Goal: Navigation & Orientation: Find specific page/section

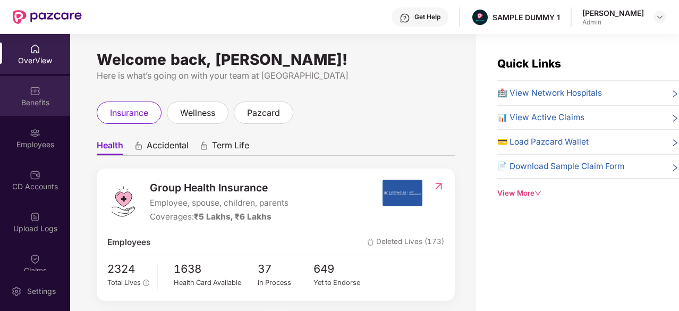
click at [29, 108] on div "Benefits" at bounding box center [35, 96] width 70 height 40
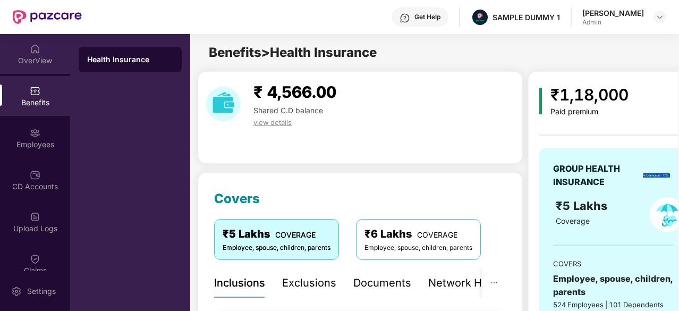
click at [31, 58] on div "OverView" at bounding box center [35, 60] width 70 height 11
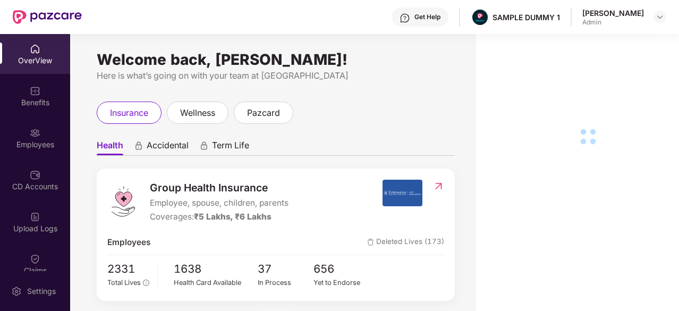
click at [38, 132] on img at bounding box center [35, 133] width 11 height 11
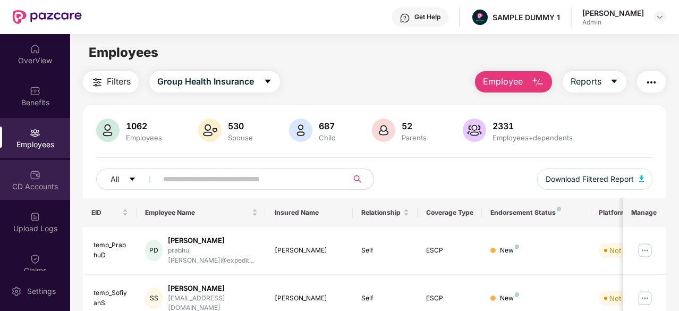
click at [43, 180] on div "CD Accounts" at bounding box center [35, 180] width 70 height 40
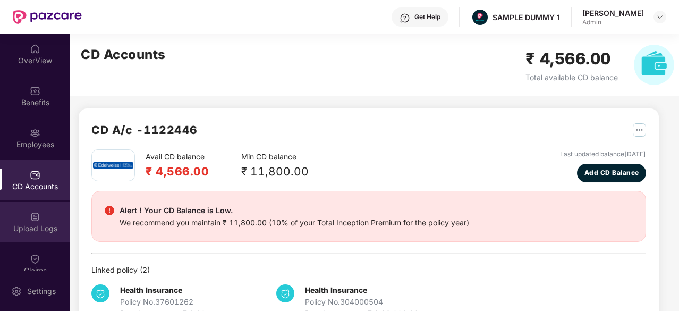
click at [29, 228] on div "Upload Logs" at bounding box center [35, 228] width 70 height 11
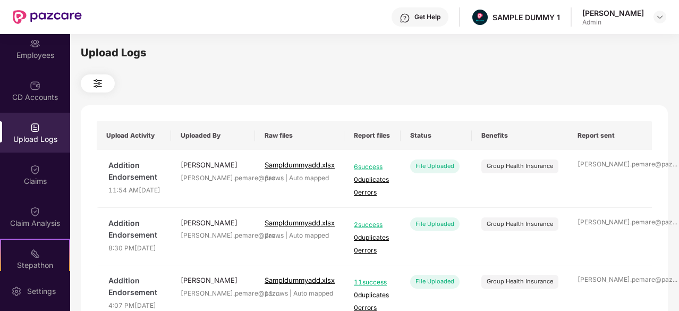
scroll to position [92, 0]
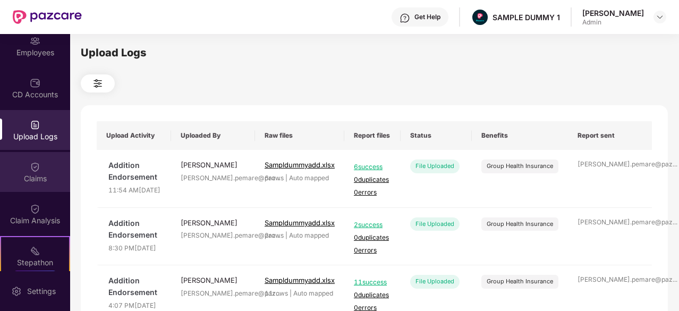
click at [34, 184] on div "Claims" at bounding box center [35, 172] width 70 height 40
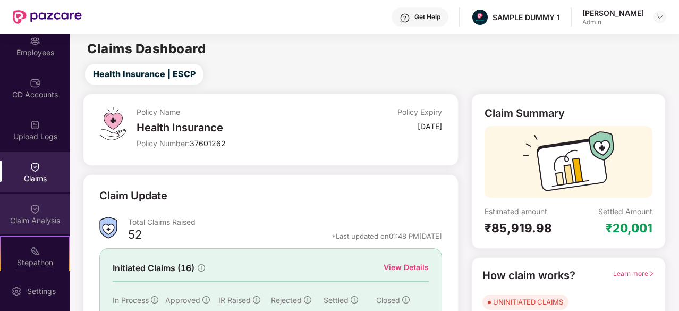
click at [36, 208] on img at bounding box center [35, 209] width 11 height 11
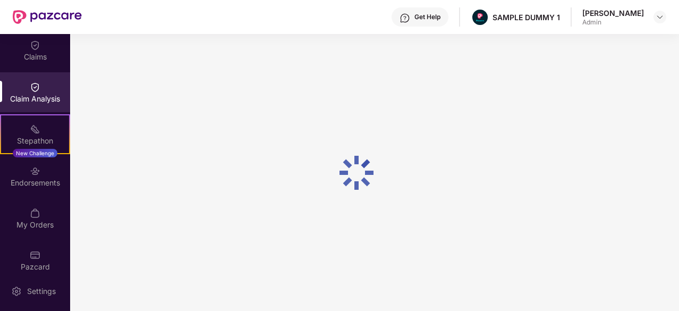
scroll to position [213, 0]
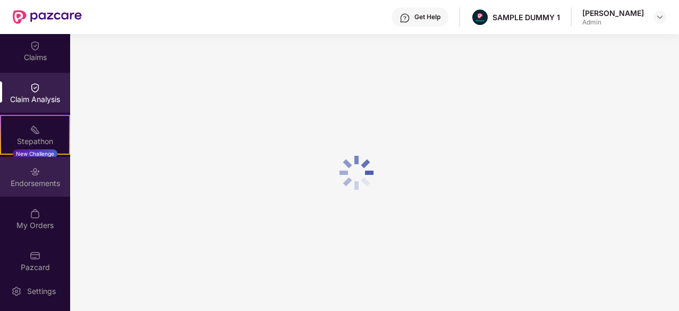
click at [34, 183] on div "Endorsements" at bounding box center [35, 183] width 70 height 11
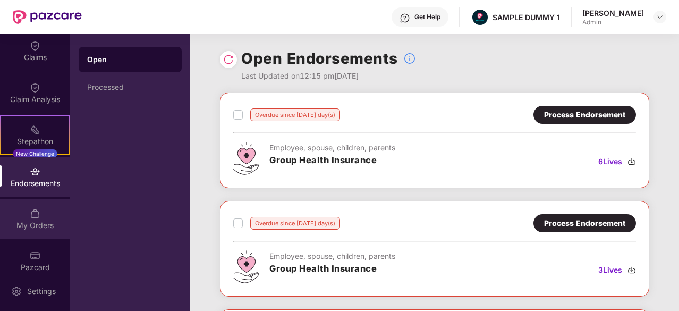
click at [29, 219] on div "My Orders" at bounding box center [35, 219] width 70 height 40
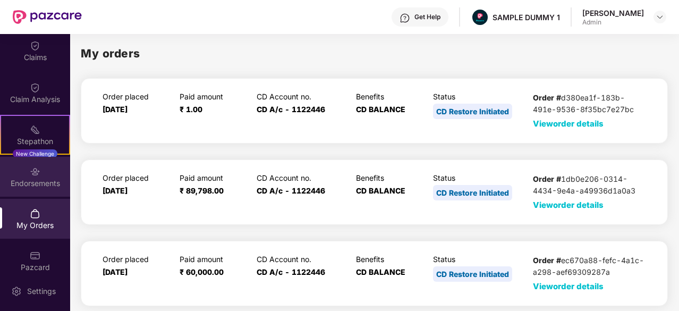
click at [23, 178] on div "Endorsements" at bounding box center [35, 183] width 70 height 11
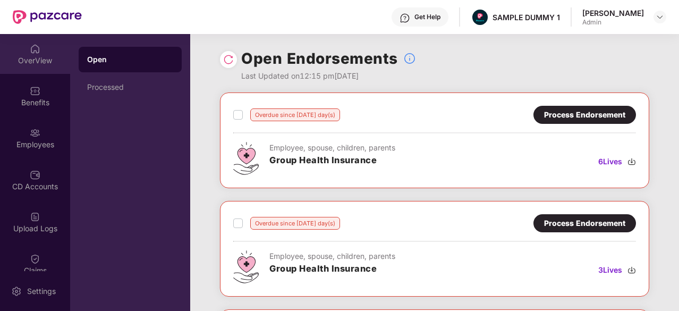
click at [38, 55] on div "OverView" at bounding box center [35, 60] width 70 height 11
